Goal: Find specific page/section: Find specific page/section

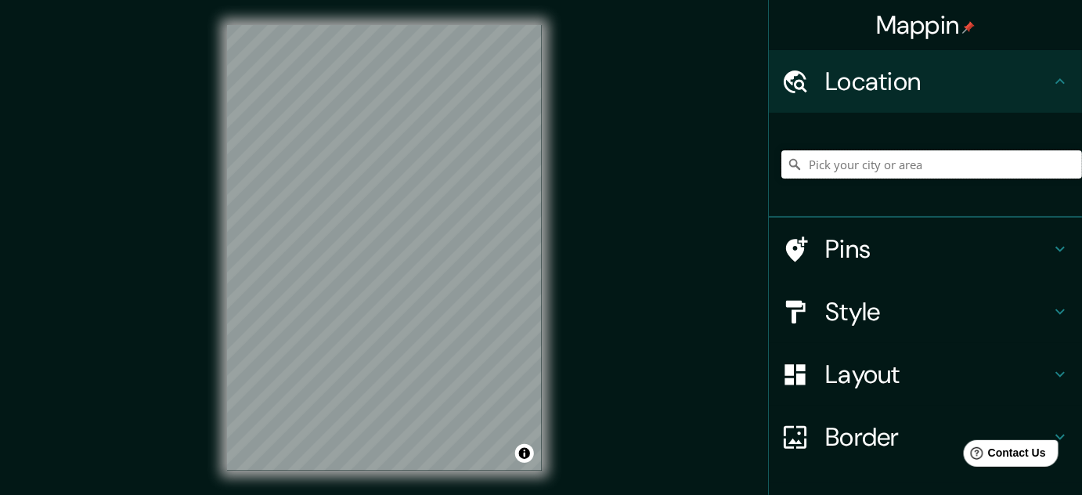
click at [949, 161] on input "Pick your city or area" at bounding box center [931, 164] width 301 height 28
click at [965, 164] on input "Departamento de [GEOGRAPHIC_DATA], [GEOGRAPHIC_DATA]" at bounding box center [931, 164] width 301 height 28
click at [972, 164] on input "Departamento de [GEOGRAPHIC_DATA], [GEOGRAPHIC_DATA]" at bounding box center [931, 164] width 301 height 28
drag, startPoint x: 145, startPoint y: 97, endPoint x: 226, endPoint y: 121, distance: 84.0
click at [145, 97] on div "Mappin Location [GEOGRAPHIC_DATA], [GEOGRAPHIC_DATA] Pins Style Layout Border C…" at bounding box center [541, 260] width 1082 height 521
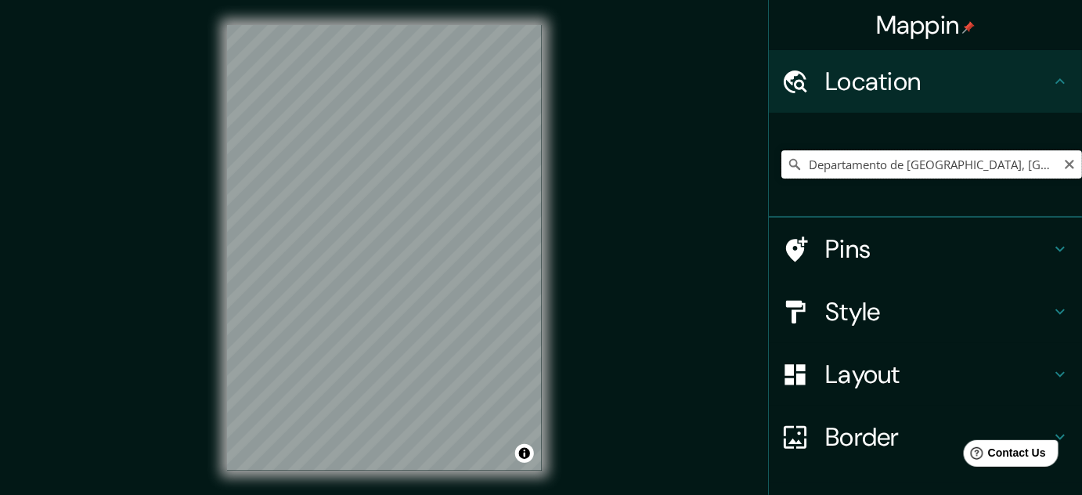
click at [908, 167] on input "Departamento de [GEOGRAPHIC_DATA], [GEOGRAPHIC_DATA]" at bounding box center [931, 164] width 301 height 28
click at [993, 160] on input "Departamento de [GEOGRAPHIC_DATA], [GEOGRAPHIC_DATA]" at bounding box center [931, 164] width 301 height 28
click at [993, 163] on input "Departamento de [GEOGRAPHIC_DATA], [GEOGRAPHIC_DATA]" at bounding box center [931, 164] width 301 height 28
click at [987, 162] on input "Departamento de [GEOGRAPHIC_DATA], [GEOGRAPHIC_DATA]" at bounding box center [931, 164] width 301 height 28
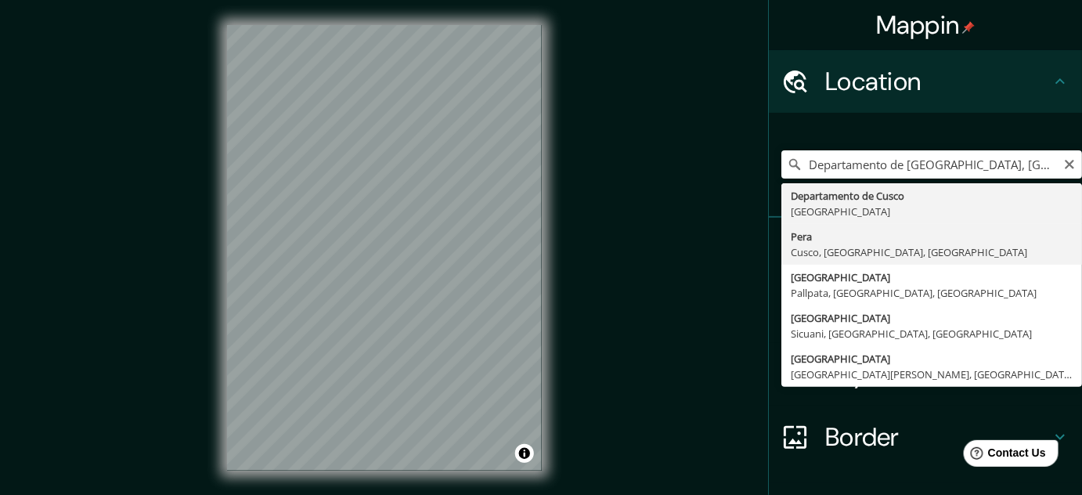
type input "Pera, [GEOGRAPHIC_DATA], [GEOGRAPHIC_DATA], [GEOGRAPHIC_DATA]"
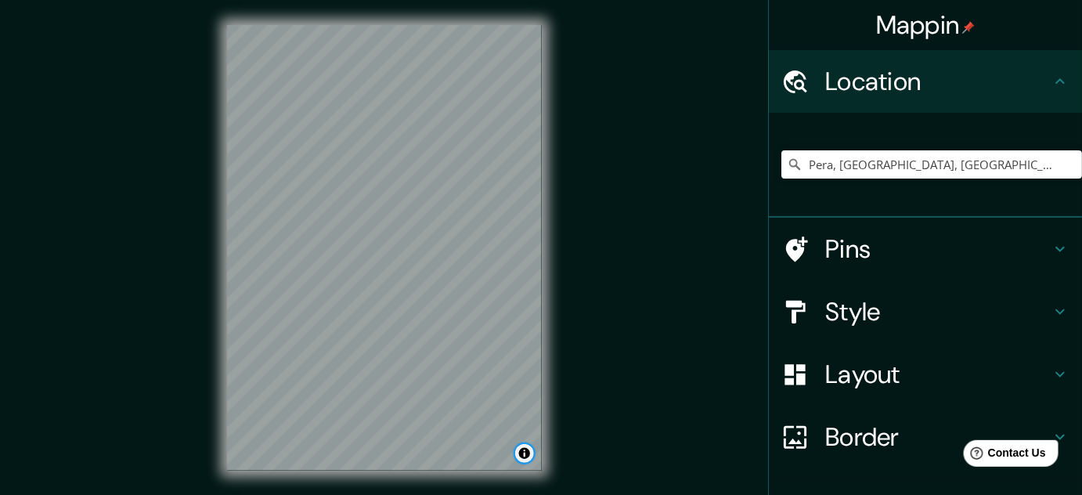
click at [525, 456] on button "Toggle attribution" at bounding box center [524, 453] width 19 height 19
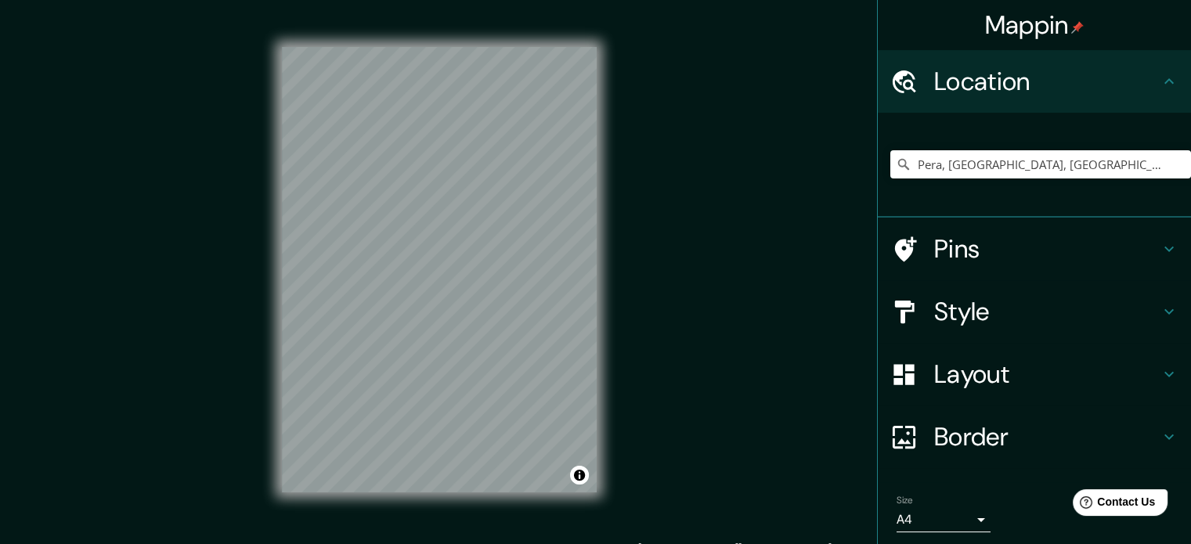
click at [212, 201] on div "Mappin Location [GEOGRAPHIC_DATA], [GEOGRAPHIC_DATA], [GEOGRAPHIC_DATA], [GEOGR…" at bounding box center [595, 282] width 1191 height 565
